Goal: Task Accomplishment & Management: Manage account settings

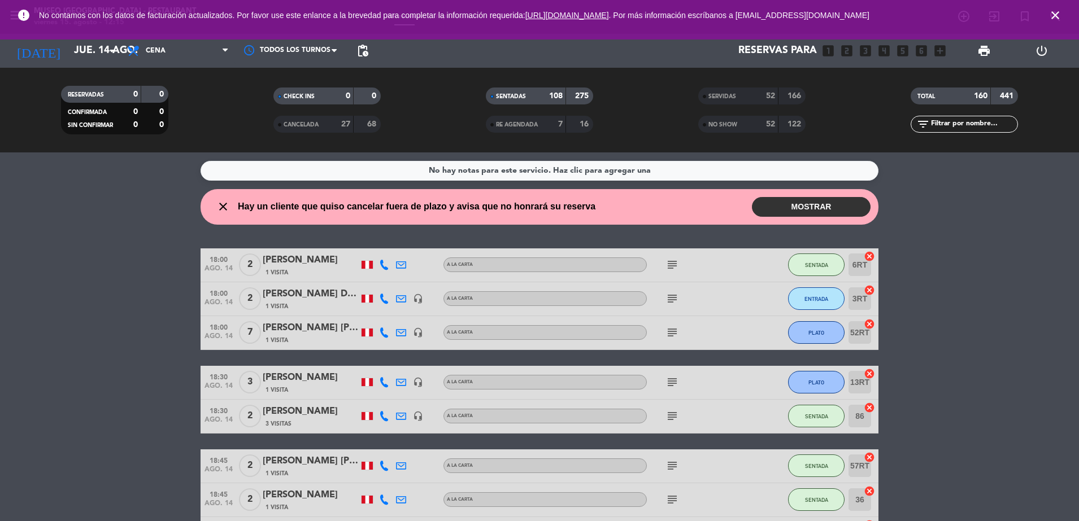
click at [1055, 18] on icon "close" at bounding box center [1055, 15] width 14 height 14
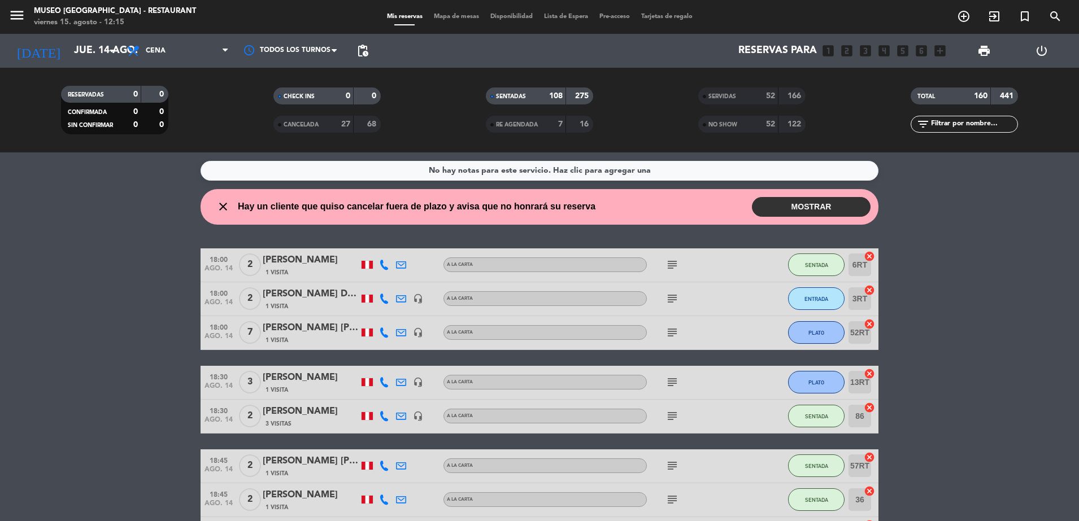
click at [434, 15] on span "Mapa de mesas" at bounding box center [456, 17] width 56 height 6
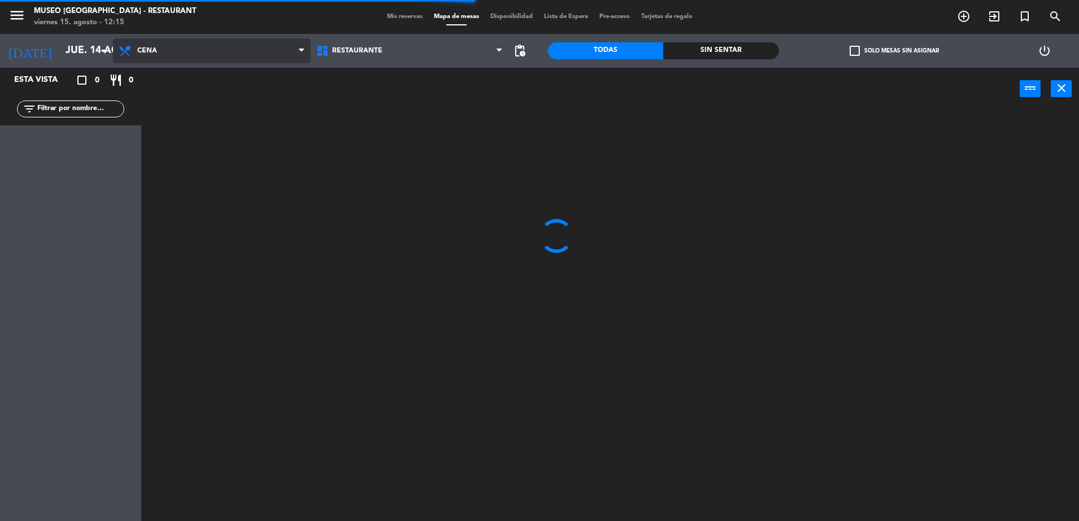
click at [262, 59] on span "Cena" at bounding box center [212, 50] width 198 height 25
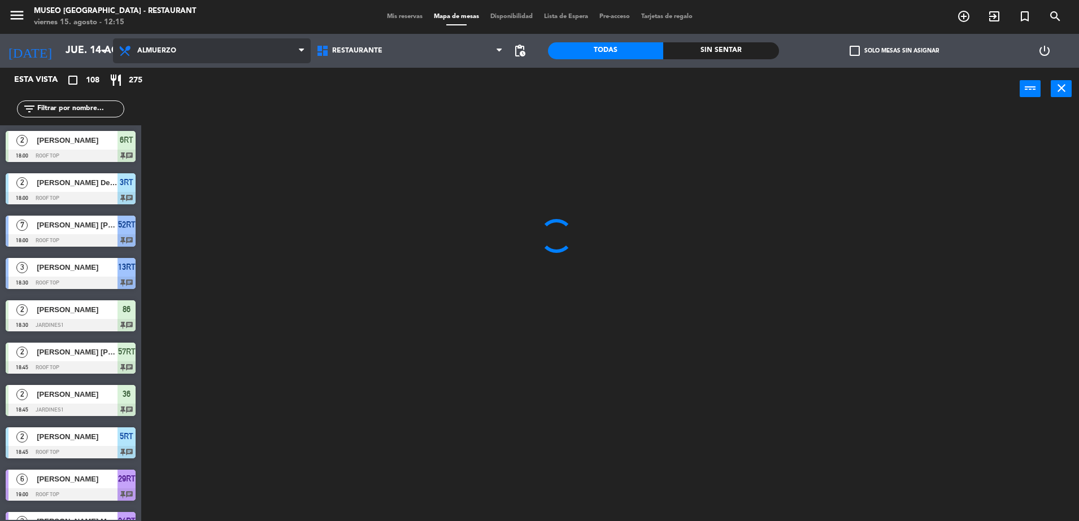
click at [269, 94] on ng-component "menu [GEOGRAPHIC_DATA] - Restaurant viernes 15. agosto - 12:15 Mis reservas Map…" at bounding box center [539, 262] width 1079 height 524
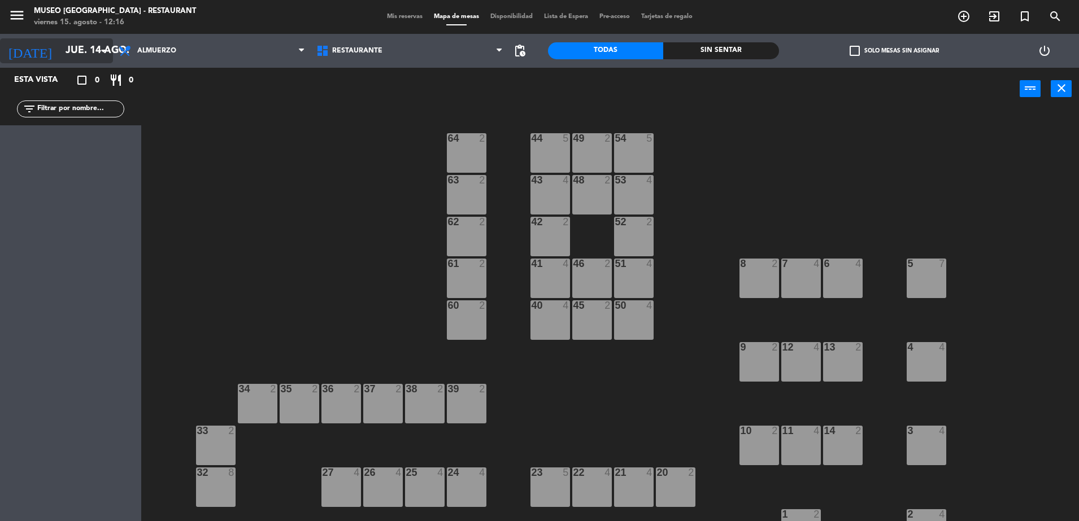
click at [98, 54] on icon "arrow_drop_down" at bounding box center [104, 51] width 14 height 14
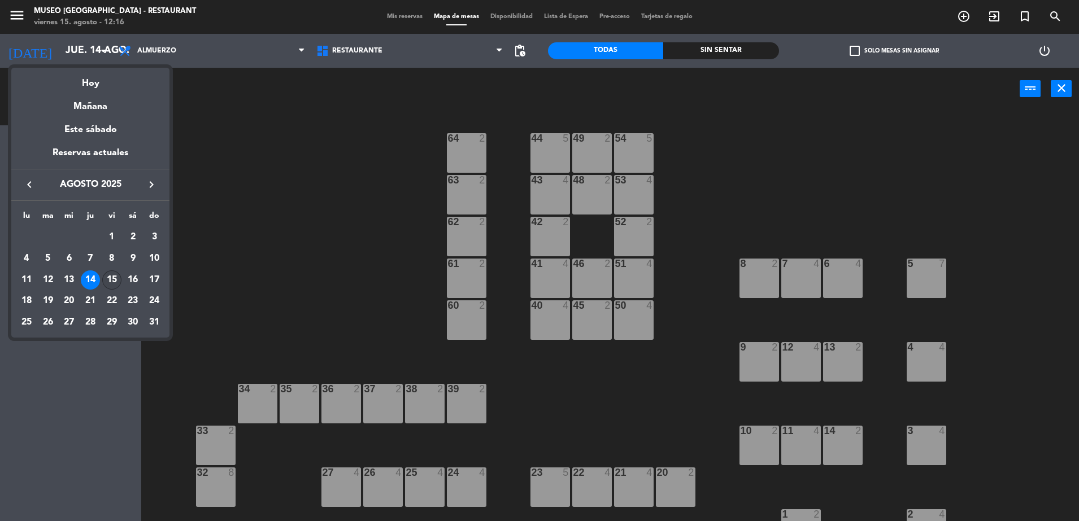
click at [115, 277] on div "15" at bounding box center [111, 280] width 19 height 19
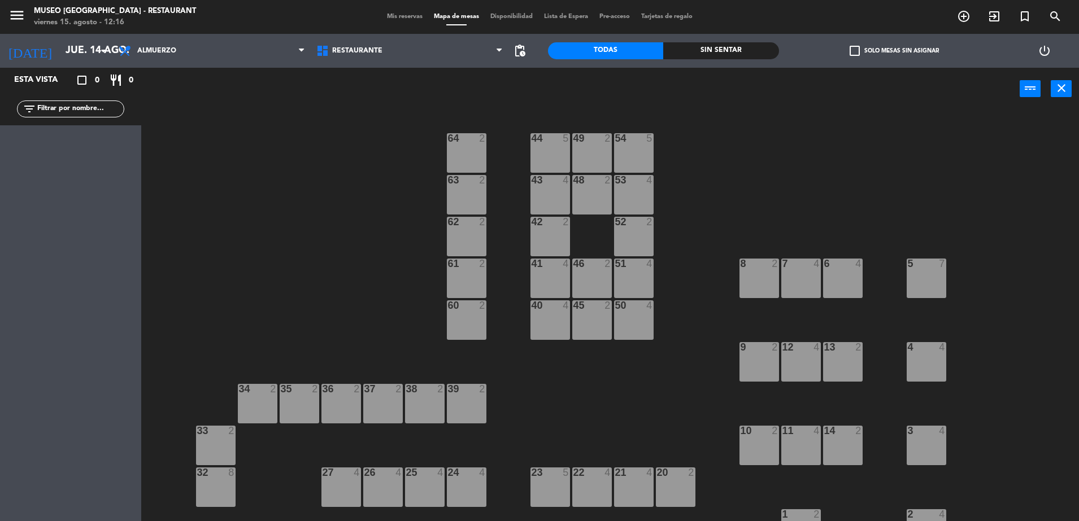
type input "vie. 15 ago."
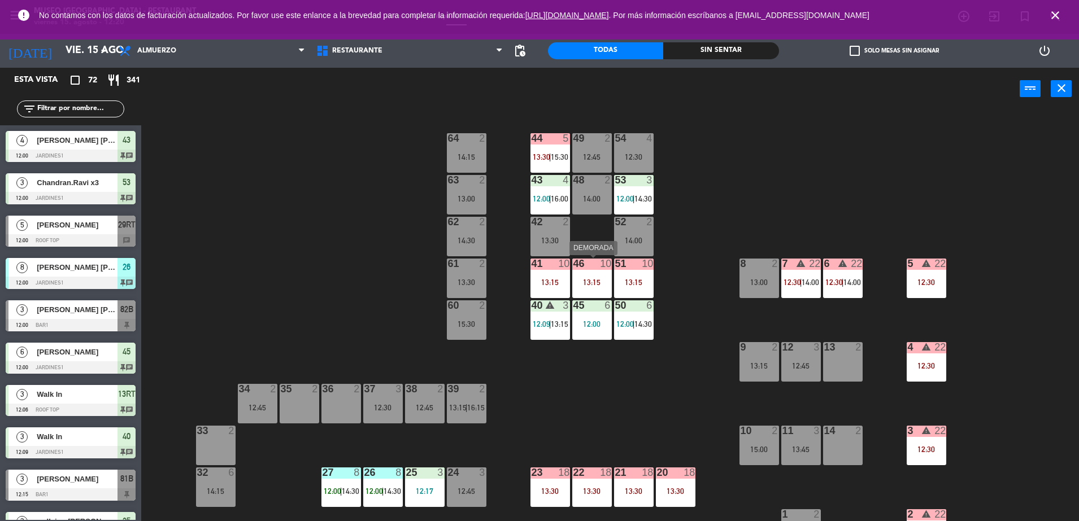
click at [597, 275] on div "46 10 13:15" at bounding box center [592, 279] width 40 height 40
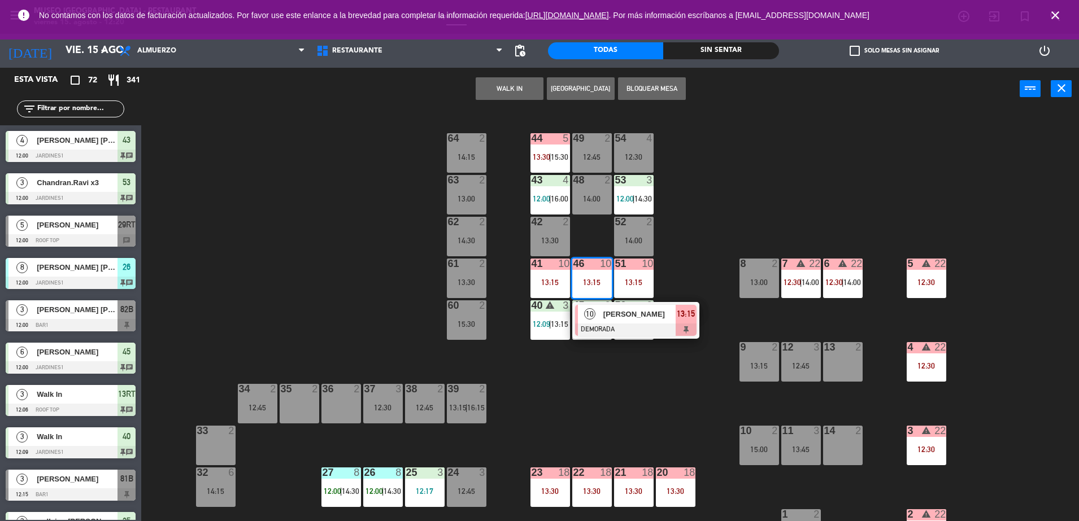
click at [663, 366] on div "44 5 13:30 | 15:30 49 2 12:45 54 4 12:30 64 2 14:15 48 2 14:00 53 3 12:00 | 14:…" at bounding box center [615, 318] width 927 height 411
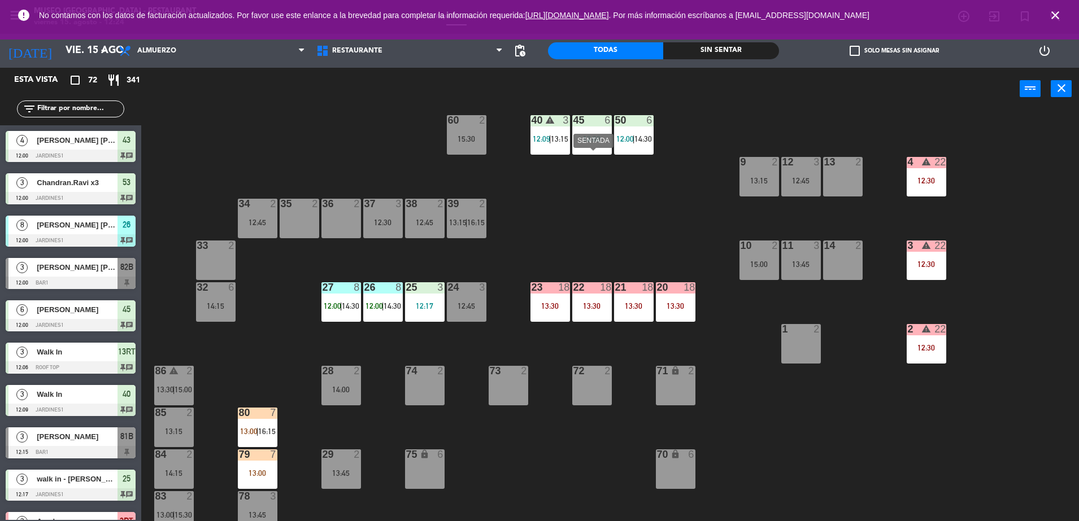
scroll to position [145, 0]
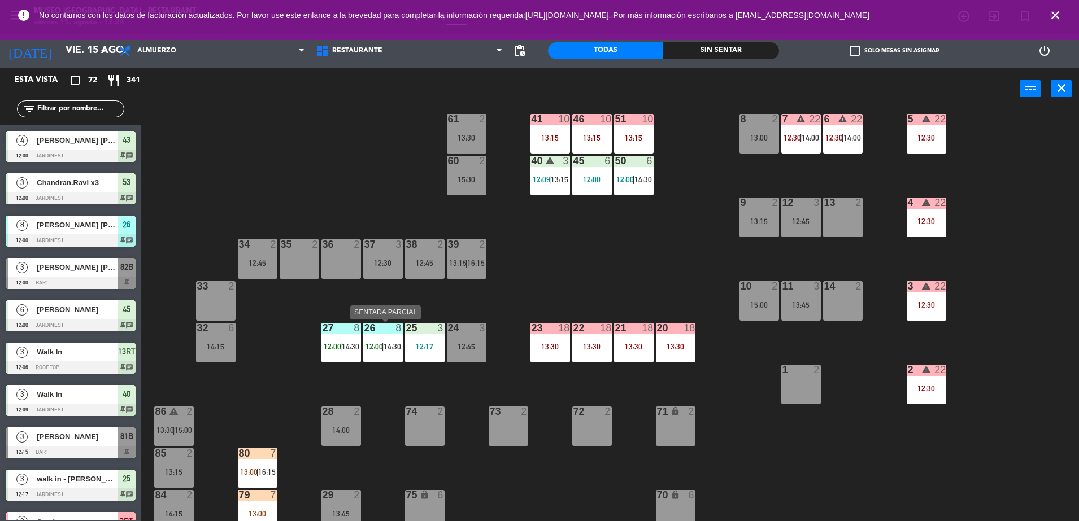
click at [381, 338] on div "26 8 12:00 | 14:30" at bounding box center [383, 343] width 40 height 40
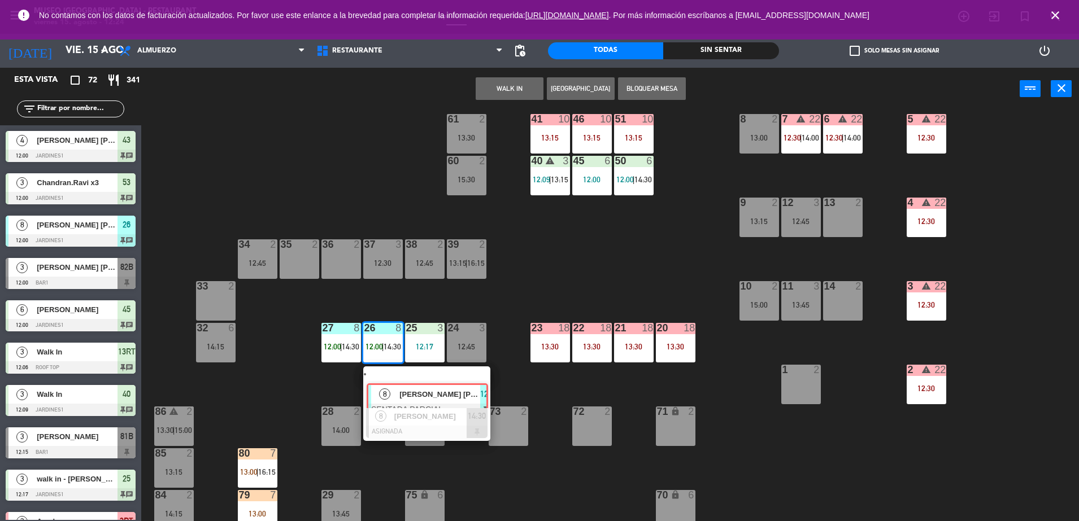
click at [407, 386] on div "8 [PERSON_NAME] [PERSON_NAME] SENTADA PARCIAL 12:00 chat" at bounding box center [427, 387] width 144 height 41
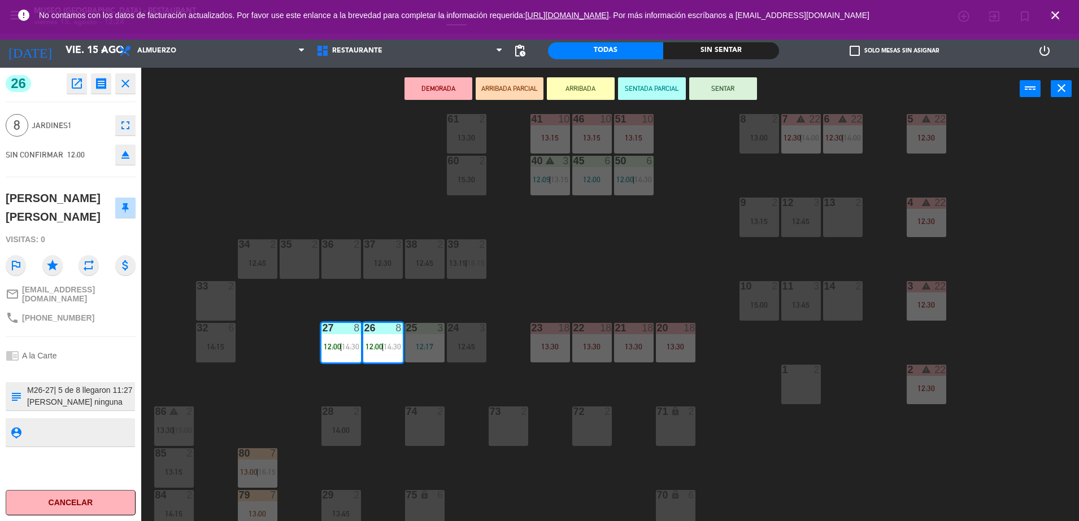
click at [81, 408] on textarea at bounding box center [80, 397] width 108 height 24
click at [77, 367] on div "chrome_reader_mode A la Carte" at bounding box center [71, 355] width 130 height 21
click at [273, 390] on div "44 5 13:30 | 15:30 49 2 12:45 54 5 12:00 64 2 14:15 48 2 14:00 53 3 12:00 | 14:…" at bounding box center [615, 318] width 927 height 411
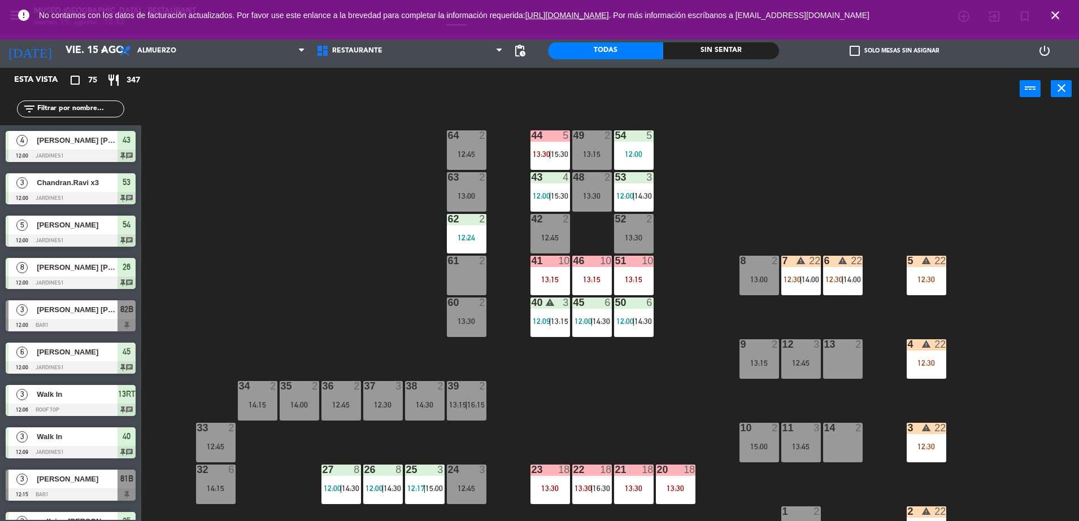
scroll to position [401, 0]
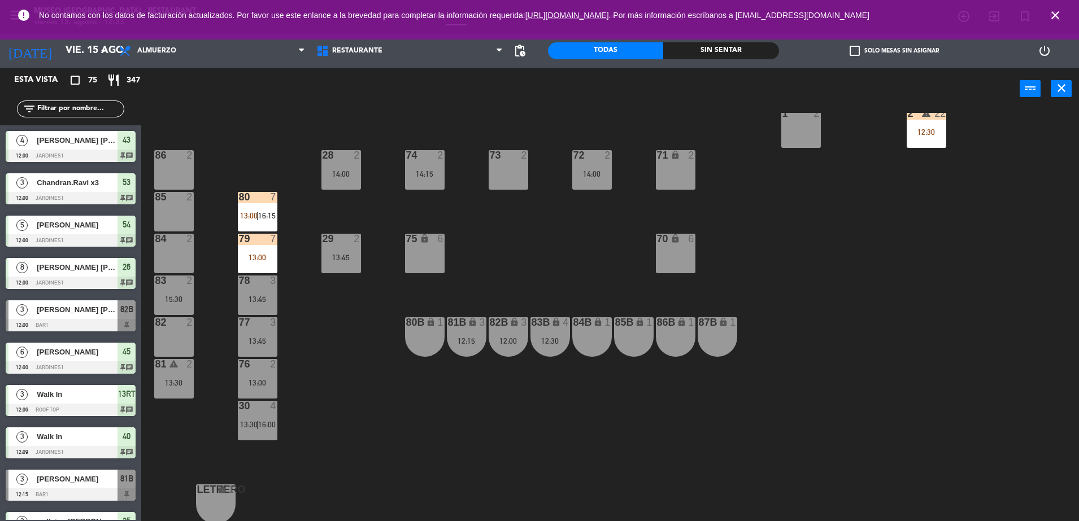
click at [94, 110] on input "text" at bounding box center [80, 109] width 88 height 12
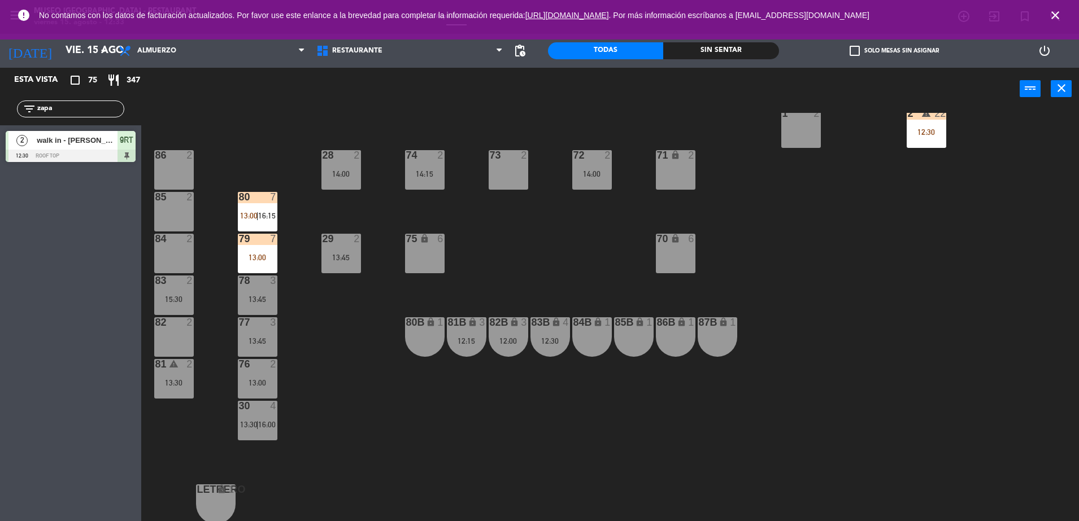
type input "zapa"
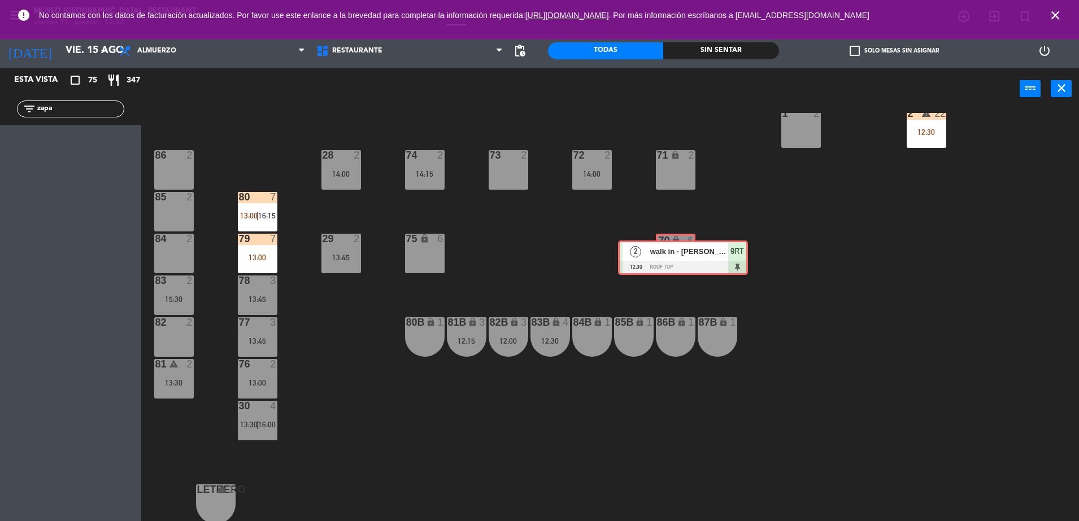
drag, startPoint x: 74, startPoint y: 135, endPoint x: 679, endPoint y: 244, distance: 614.7
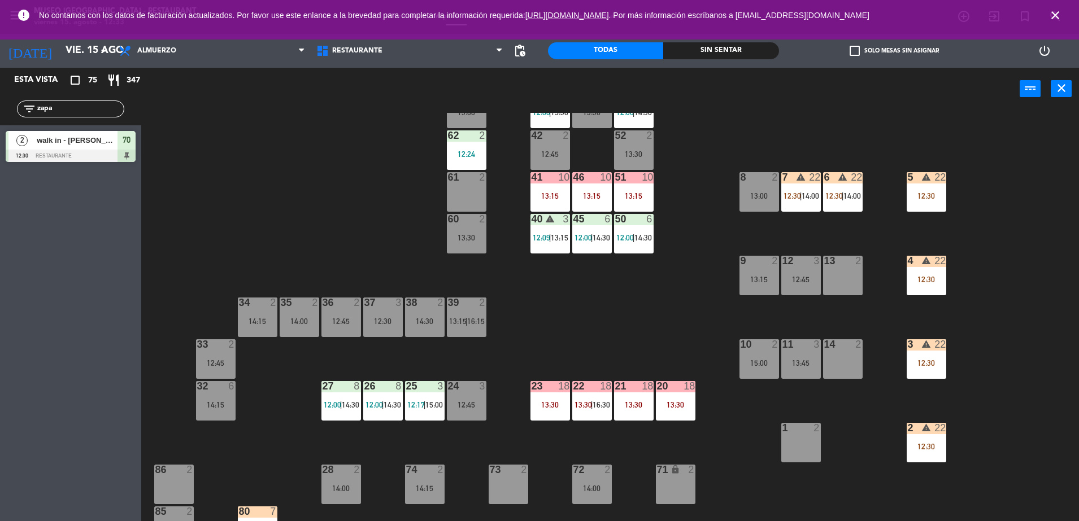
scroll to position [0, 0]
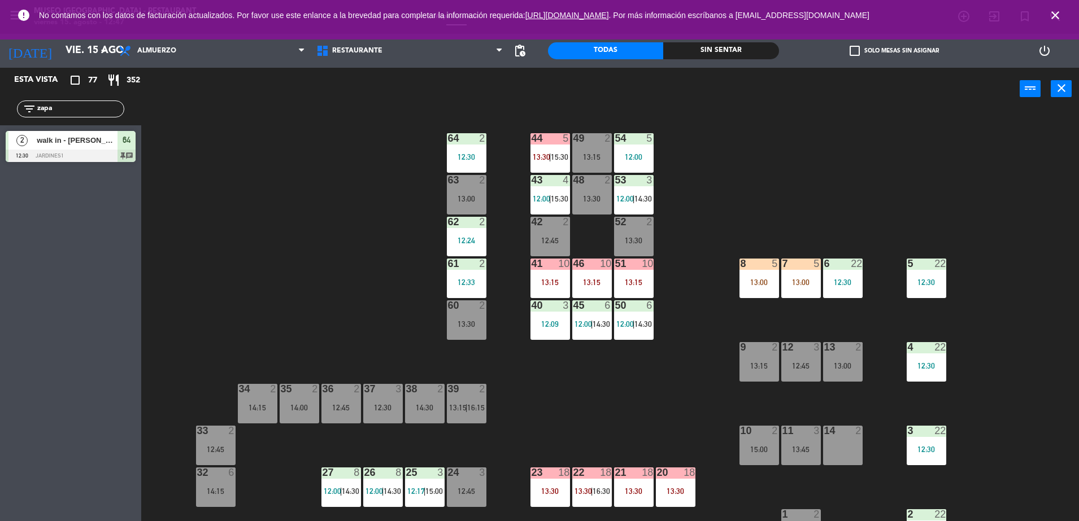
click at [1056, 14] on icon "close" at bounding box center [1055, 15] width 14 height 14
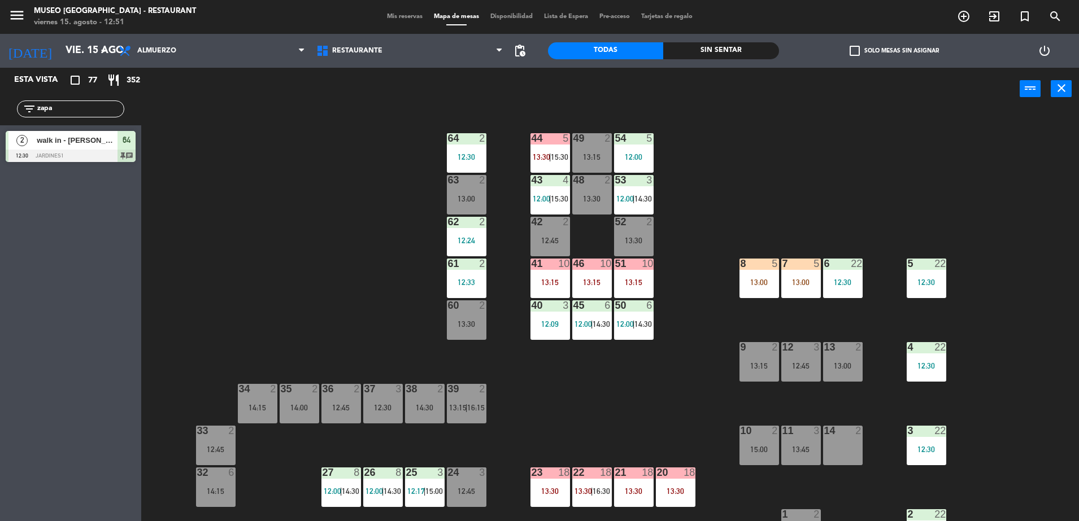
click at [86, 112] on input "zapa" at bounding box center [80, 109] width 88 height 12
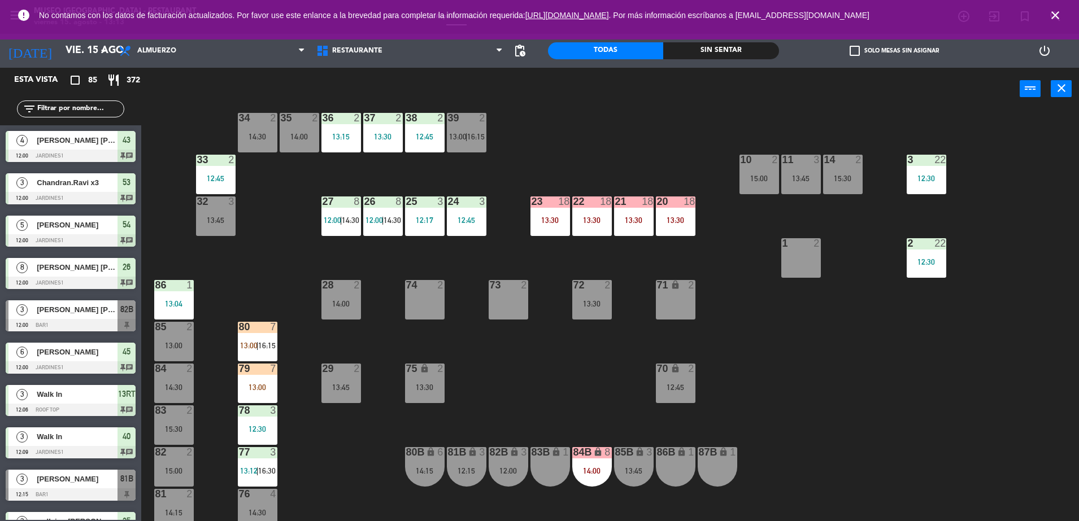
scroll to position [273, 0]
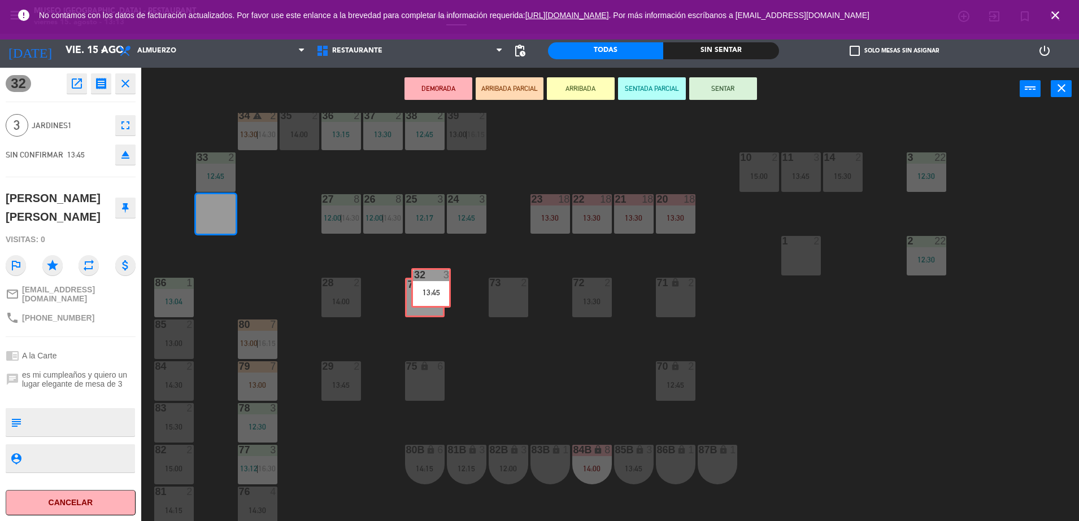
drag, startPoint x: 210, startPoint y: 205, endPoint x: 425, endPoint y: 280, distance: 227.8
click at [425, 280] on div "44 5 13:30 | 15:30 49 2 14:00 54 5 12:00 64 2 12:30 48 1 13:08 | 16:00 53 3 12:…" at bounding box center [615, 318] width 927 height 411
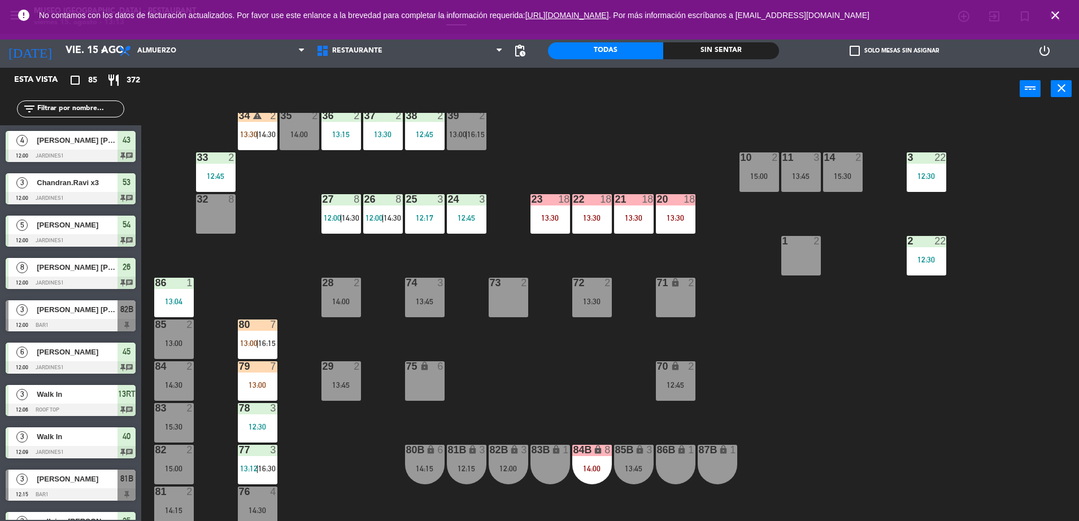
scroll to position [3, 0]
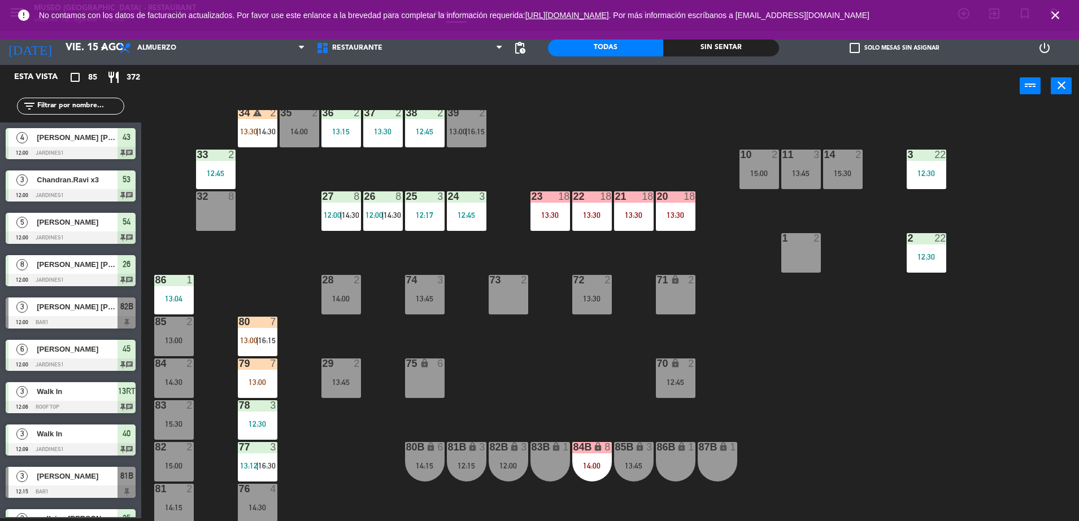
click at [111, 105] on input "text" at bounding box center [80, 106] width 88 height 12
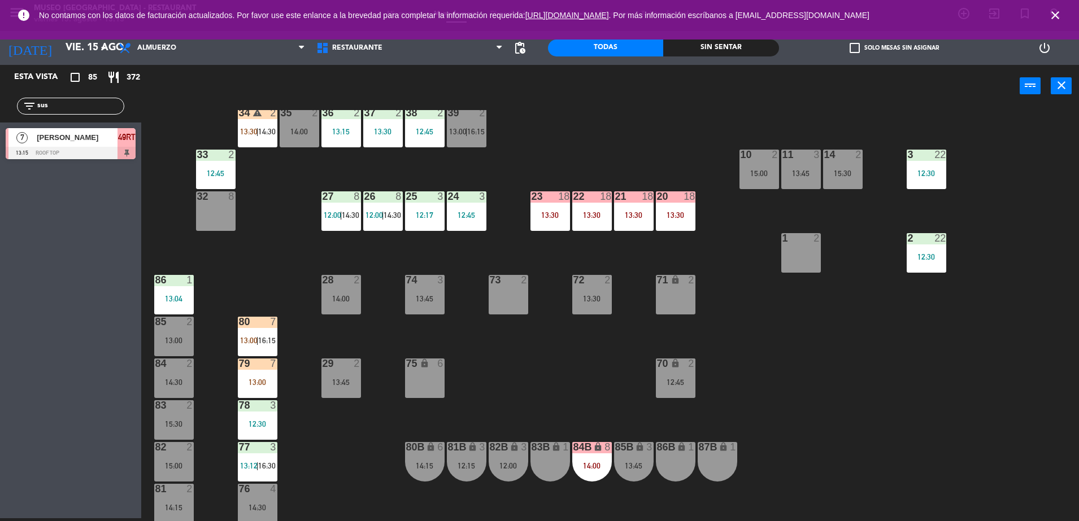
type input "sus"
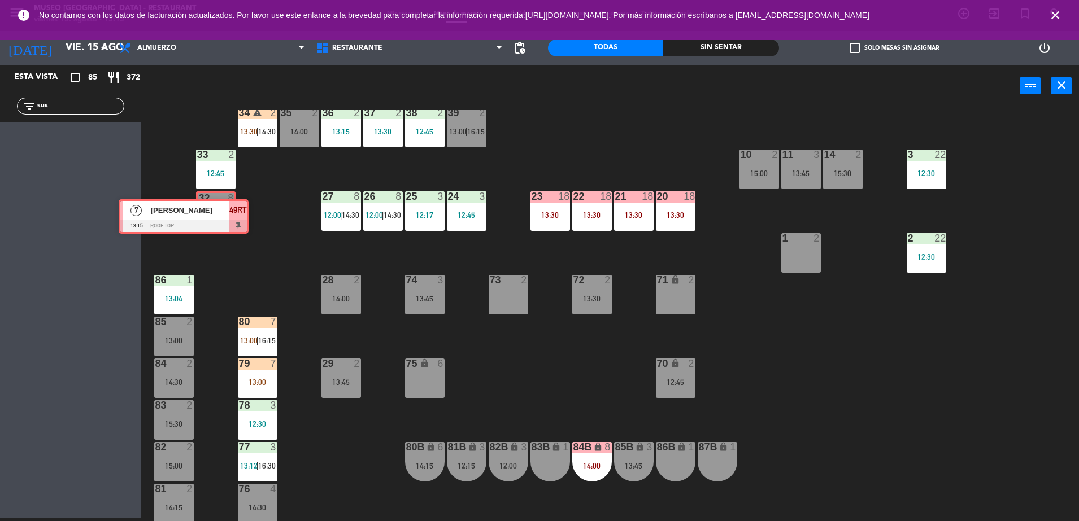
drag, startPoint x: 102, startPoint y: 147, endPoint x: 215, endPoint y: 219, distance: 133.5
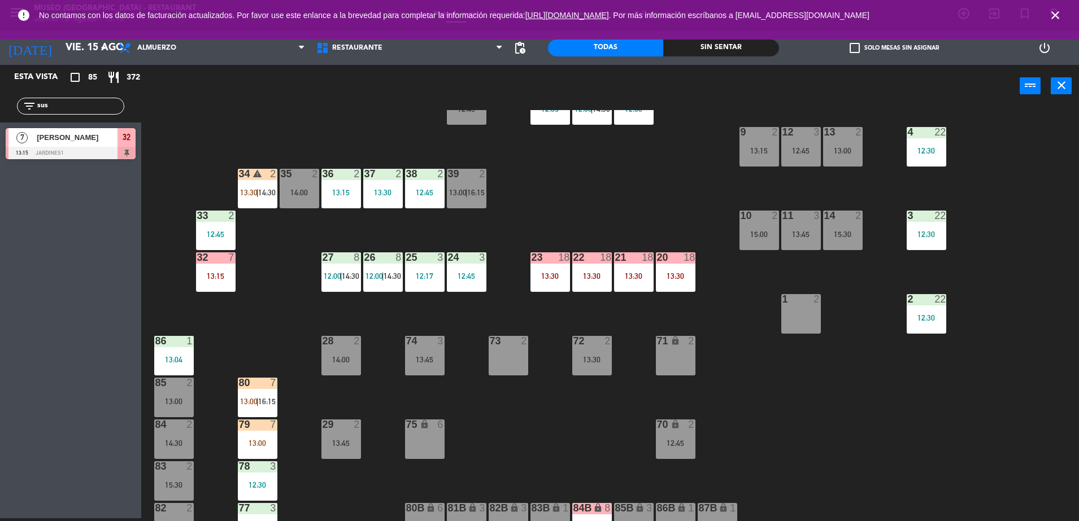
scroll to position [256, 0]
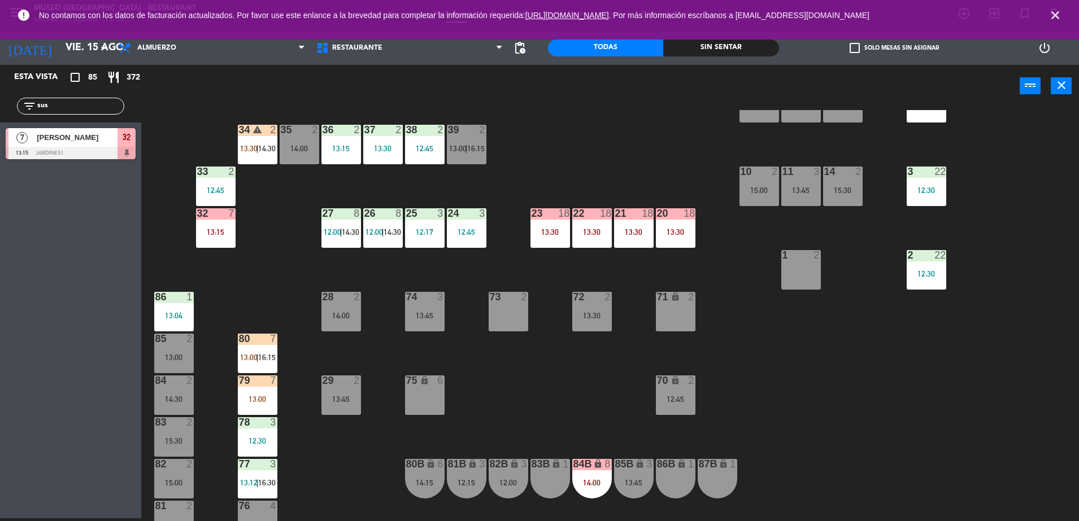
click at [285, 291] on div "44 5 13:30 | 15:30 49 2 14:00 54 5 12:00 64 2 12:30 48 1 13:08 | 16:00 53 3 12:…" at bounding box center [615, 315] width 927 height 411
click at [256, 263] on div "44 5 13:30 | 15:30 49 2 14:00 54 5 12:00 64 2 12:30 48 1 13:08 | 16:00 53 3 12:…" at bounding box center [615, 315] width 927 height 411
click at [88, 102] on input "sus" at bounding box center [80, 106] width 88 height 12
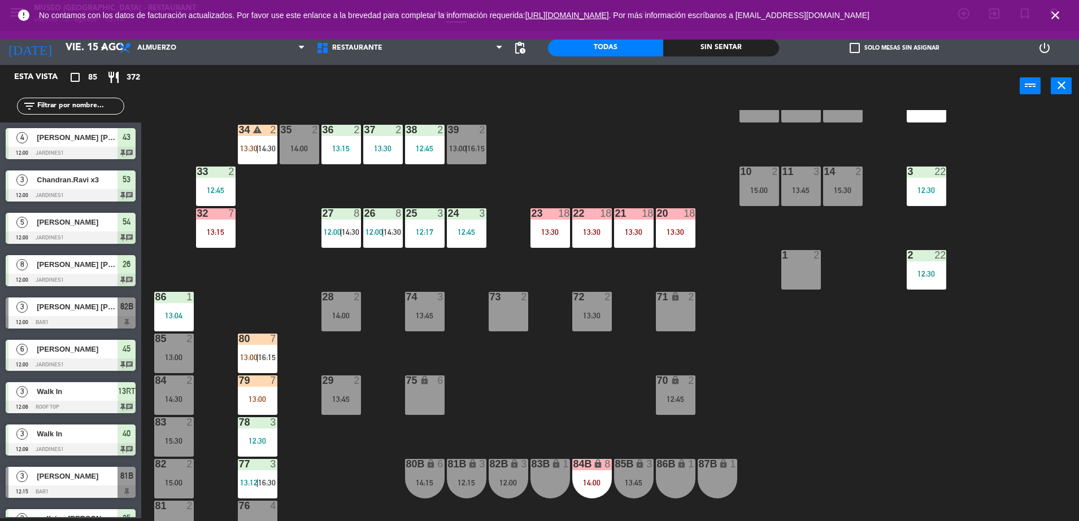
click at [254, 275] on div "44 5 13:30 | 15:30 49 2 14:00 54 5 12:00 64 2 12:30 48 1 13:08 | 16:00 53 3 12:…" at bounding box center [615, 315] width 927 height 411
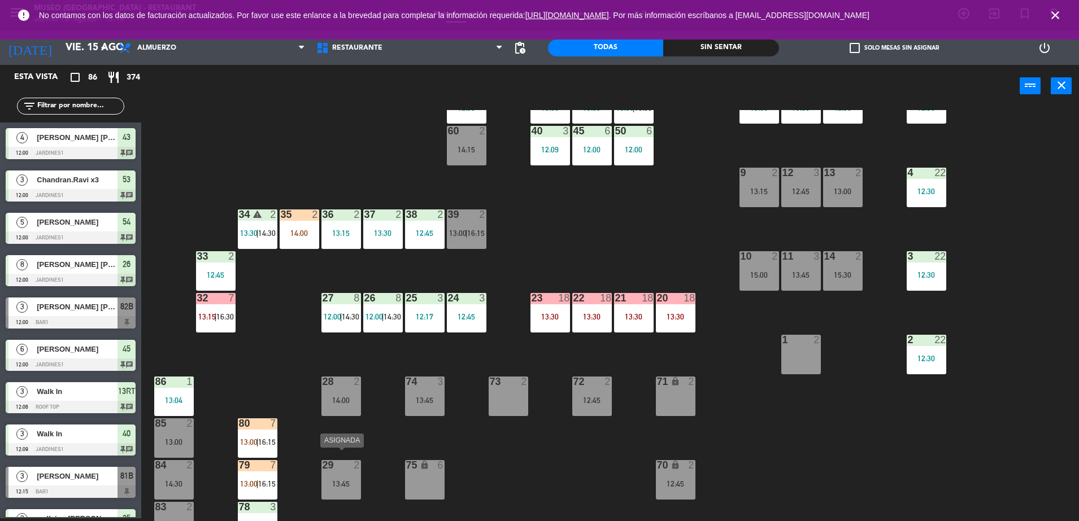
scroll to position [167, 0]
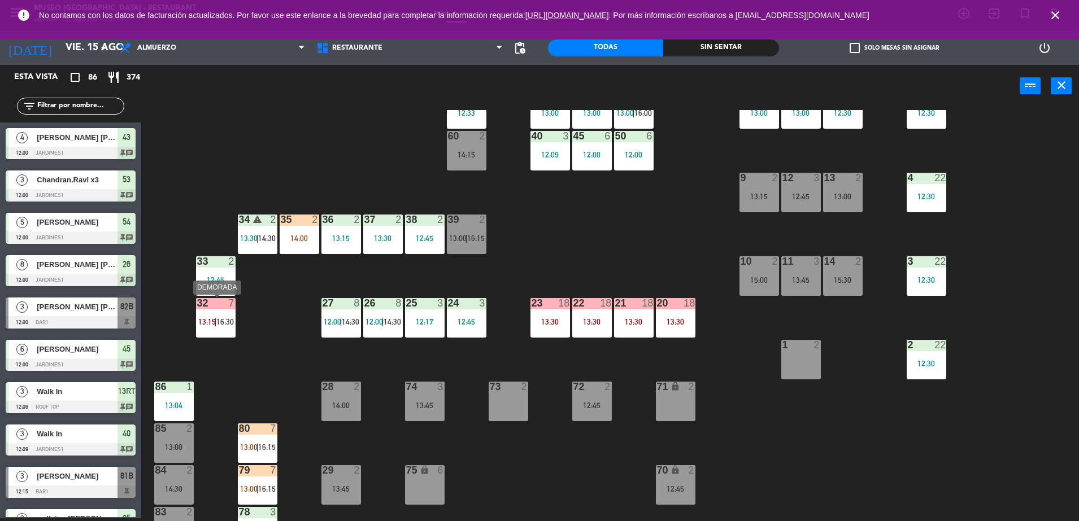
click at [213, 319] on span "13:15" at bounding box center [207, 321] width 18 height 9
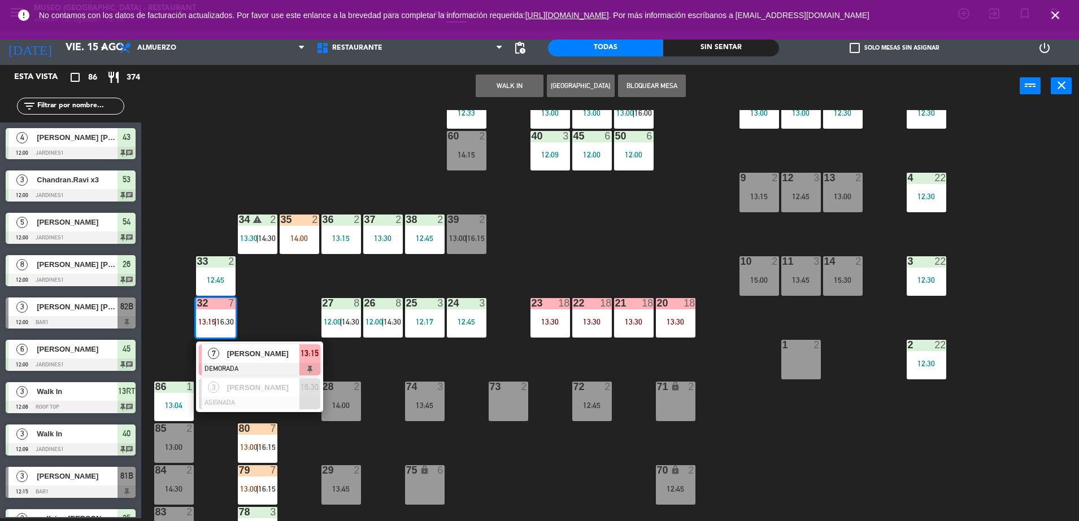
click at [242, 350] on span "[PERSON_NAME]" at bounding box center [263, 354] width 72 height 12
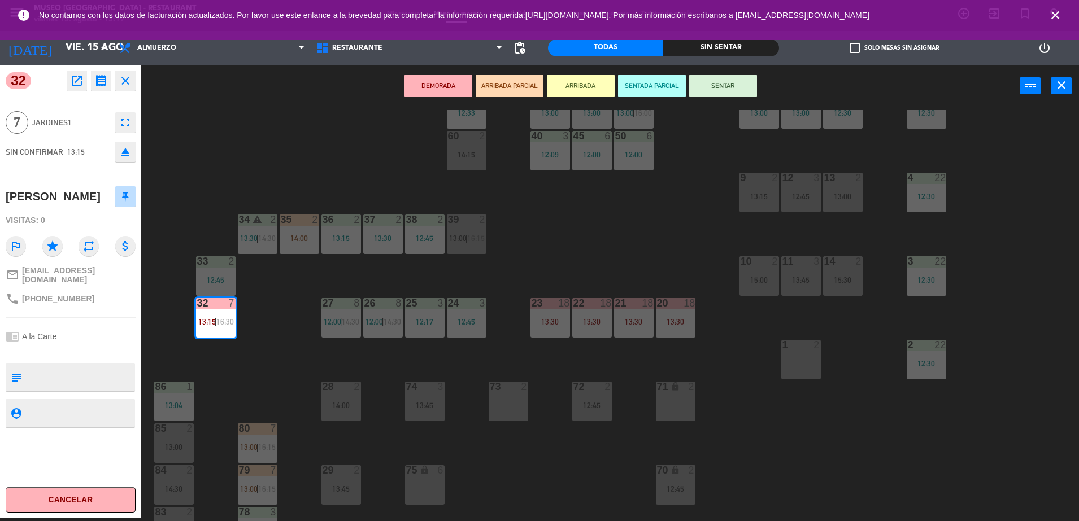
click at [525, 92] on button "ARRIBADA PARCIAL" at bounding box center [510, 86] width 68 height 23
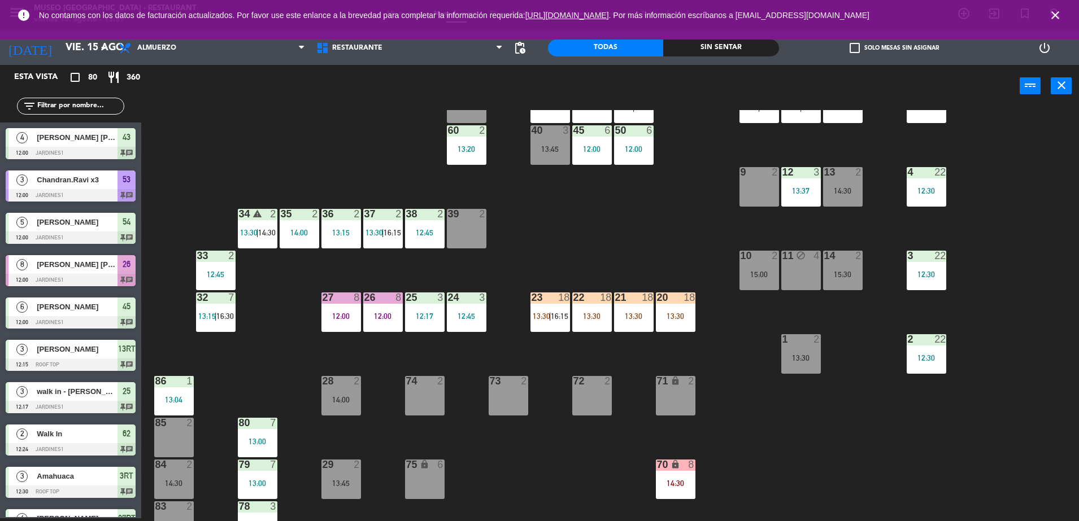
scroll to position [173, 0]
click at [221, 324] on div "32 7 13:15 | 16:30" at bounding box center [216, 312] width 40 height 40
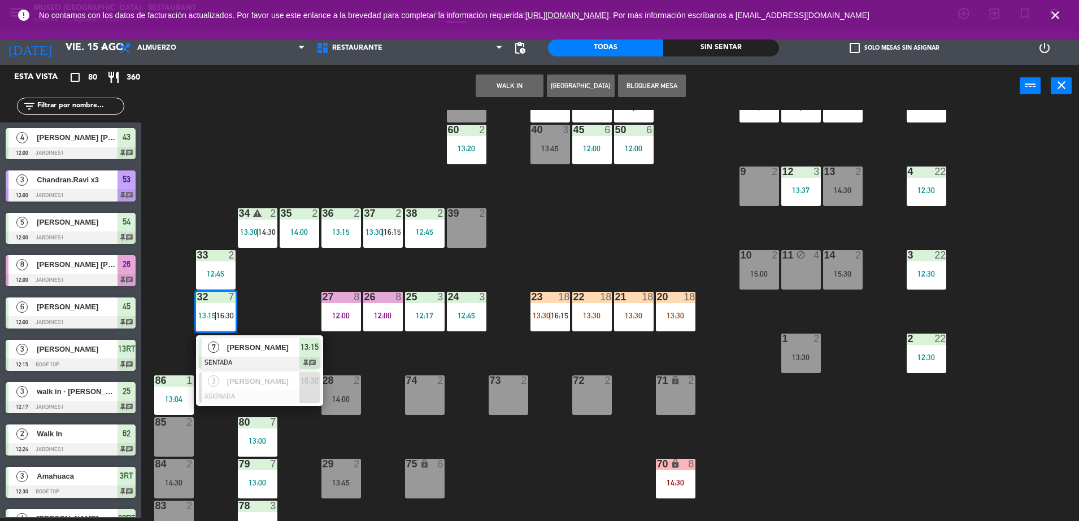
click at [283, 293] on div "44 5 13:30 | 15:30 49 2 15:00 54 5 12:00 | 14:30 64 2 12:30 48 1 13:08 53 3 12:…" at bounding box center [615, 315] width 927 height 411
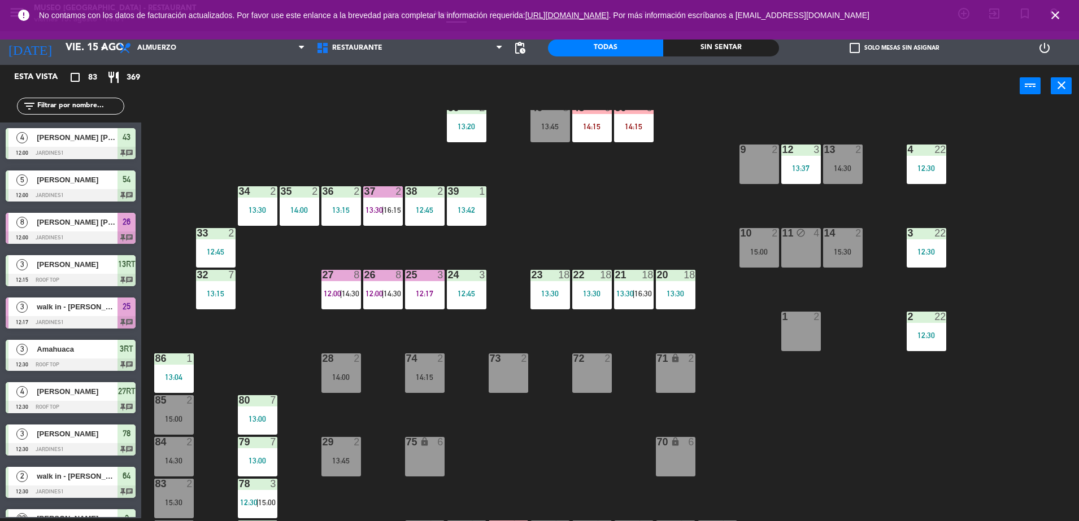
scroll to position [194, 0]
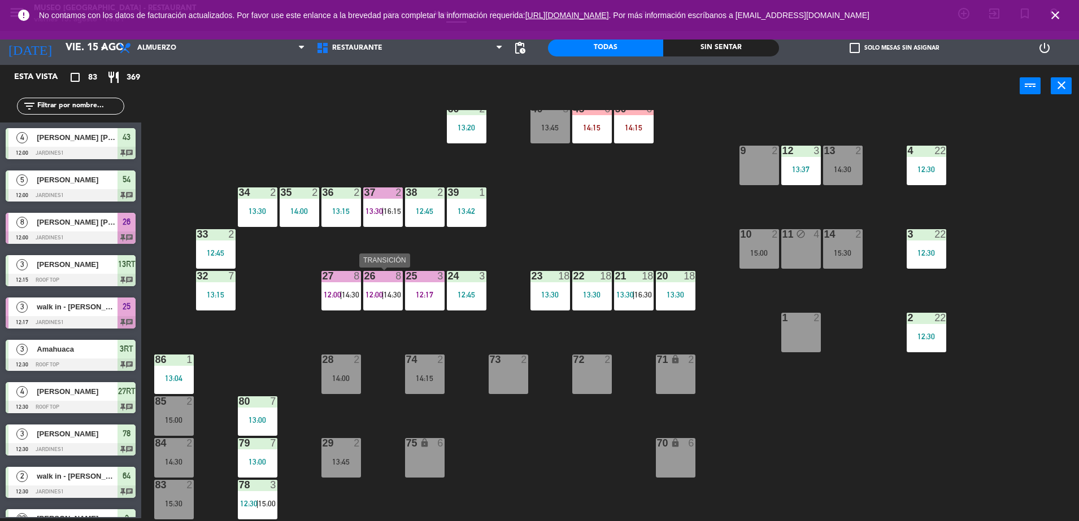
click at [381, 294] on span "12:00" at bounding box center [374, 294] width 18 height 9
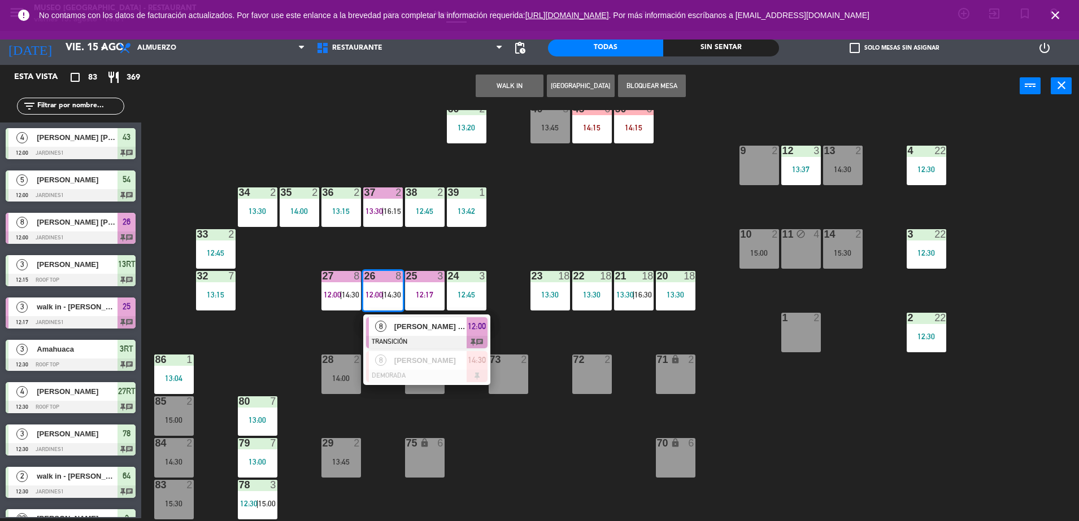
click at [408, 341] on div at bounding box center [426, 342] width 121 height 12
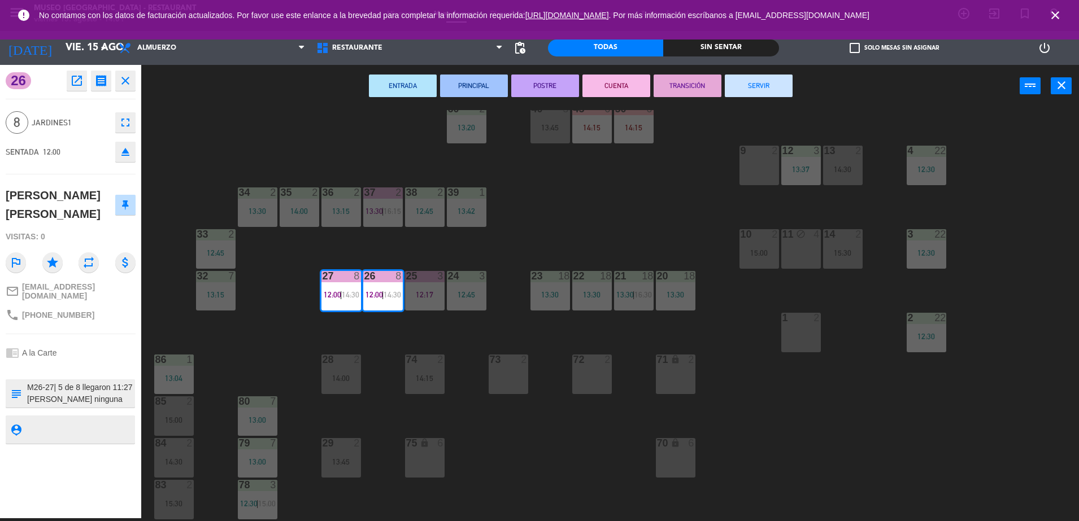
click at [694, 208] on div "44 5 13:30 | 15:30 49 2 54 5 12:00 64 2 12:30 48 2 53 3 13:45 63 block 2 43 4 1…" at bounding box center [615, 315] width 927 height 411
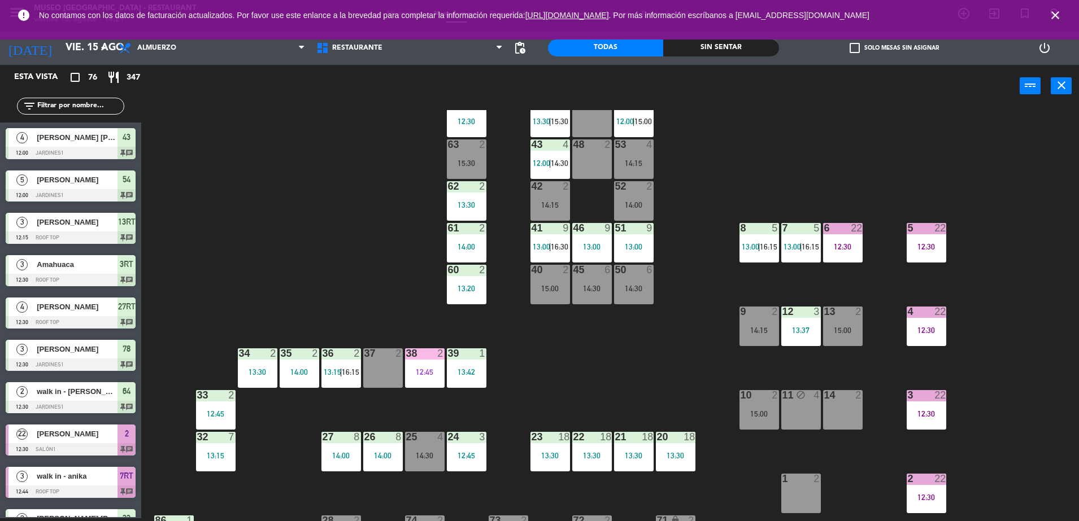
scroll to position [28, 0]
